Goal: Transaction & Acquisition: Subscribe to service/newsletter

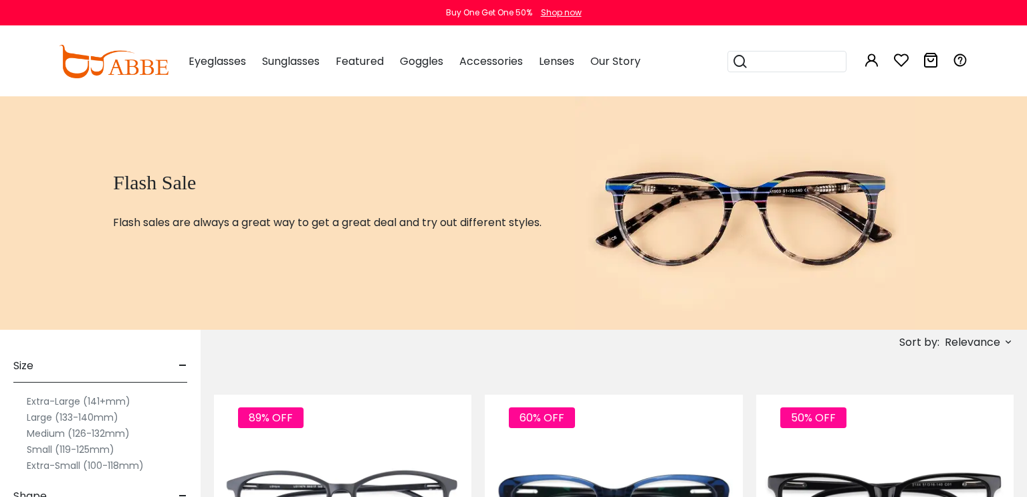
click at [47, 430] on label "Medium (126-132mm)" at bounding box center [78, 433] width 103 height 16
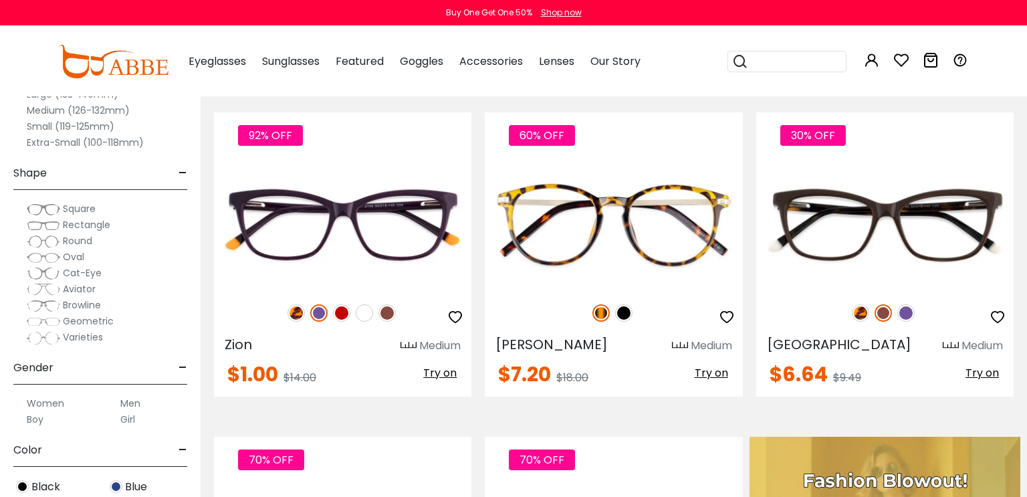
click at [92, 266] on span "Cat-Eye" at bounding box center [82, 272] width 39 height 13
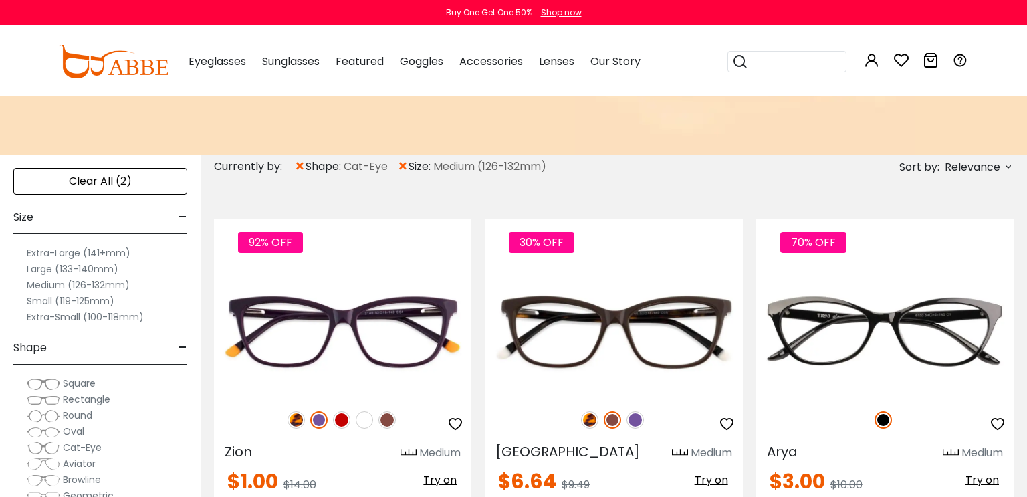
scroll to position [214, 0]
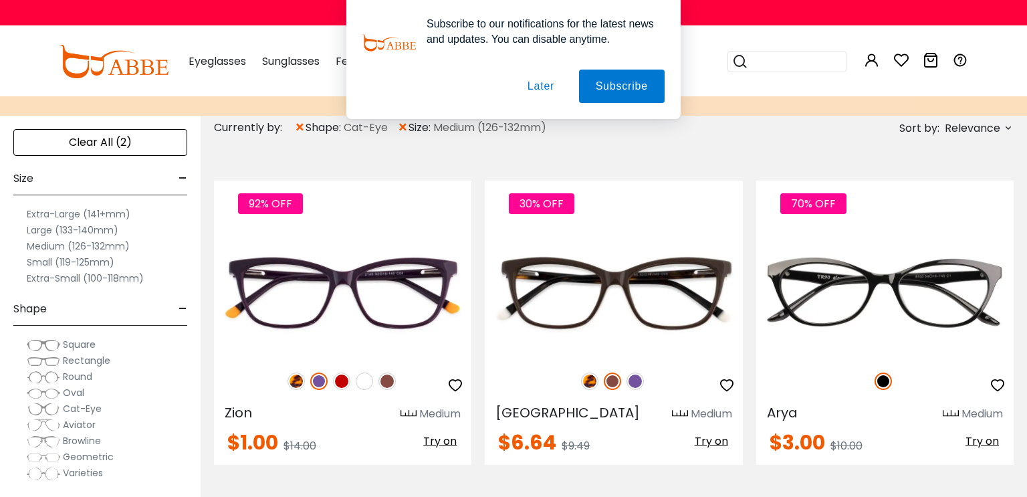
click at [0, 0] on button "Subscribe" at bounding box center [0, 0] width 0 height 0
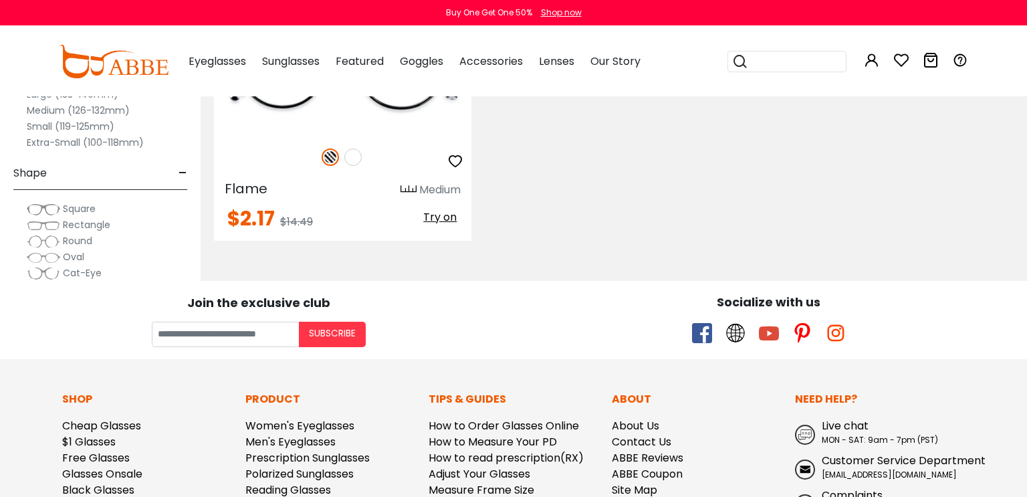
scroll to position [808, 0]
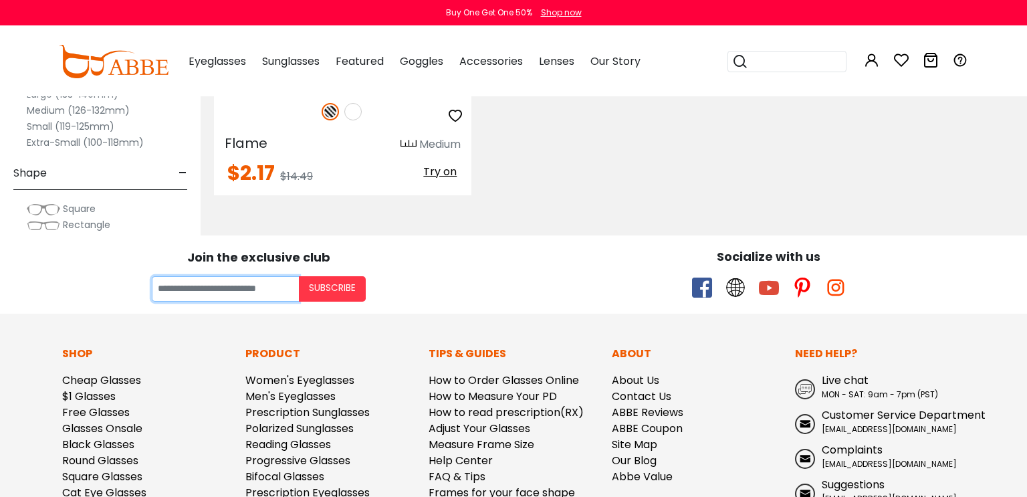
click at [298, 282] on div "Subscribe" at bounding box center [258, 288] width 497 height 25
type input "**********"
click at [349, 280] on button "Subscribe" at bounding box center [332, 288] width 67 height 25
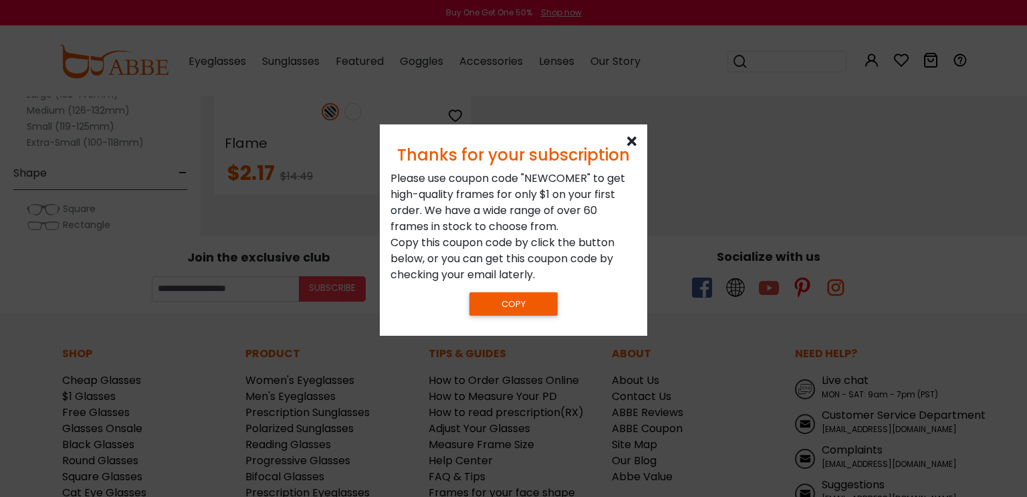
drag, startPoint x: 616, startPoint y: 136, endPoint x: 694, endPoint y: 143, distance: 78.6
click at [720, 93] on div at bounding box center [513, 248] width 1027 height 497
click at [633, 138] on icon at bounding box center [631, 141] width 9 height 13
